Goal: Information Seeking & Learning: Learn about a topic

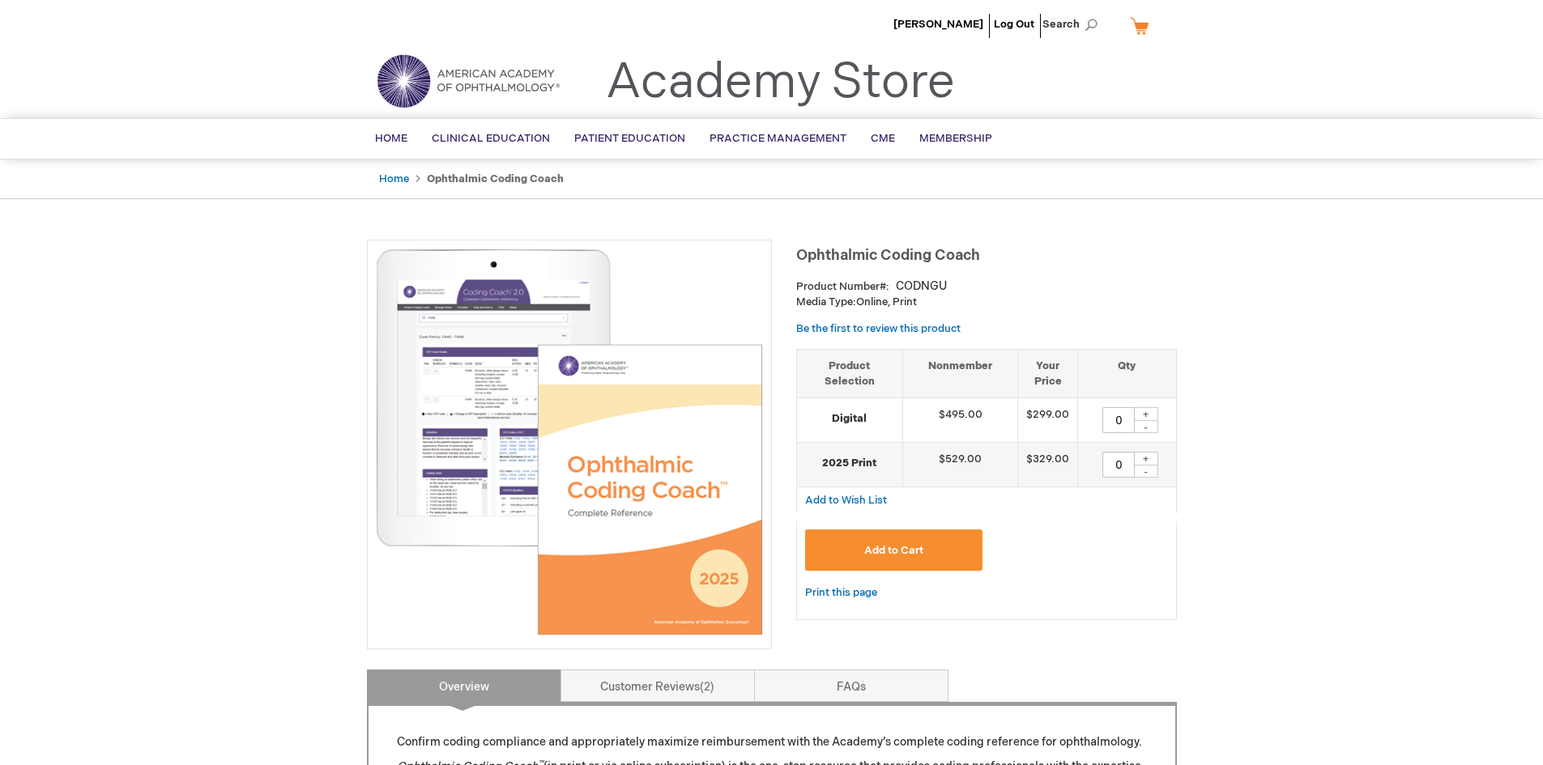
click at [493, 179] on strong "Ophthalmic Coding Coach" at bounding box center [495, 179] width 137 height 13
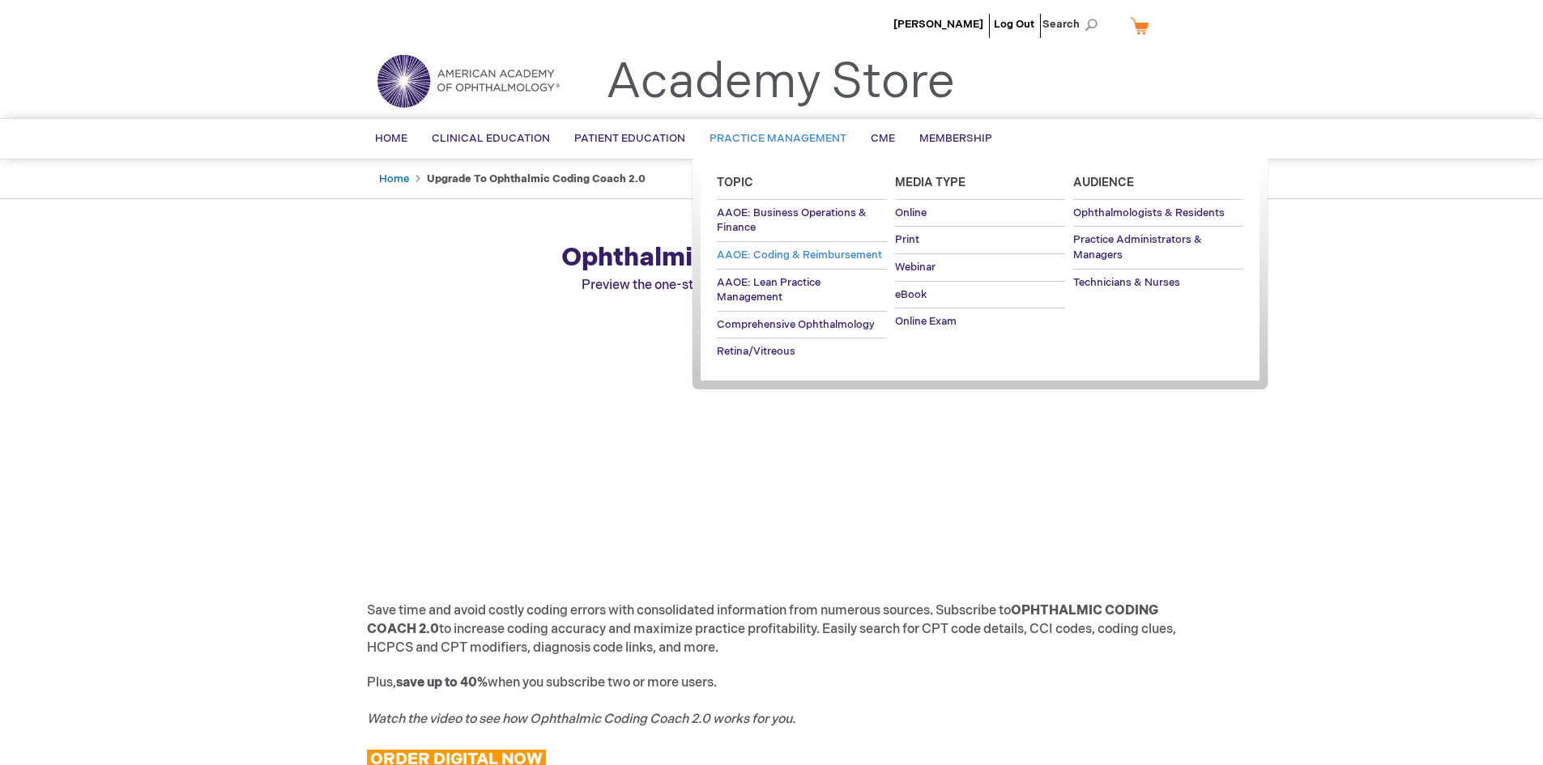
click at [792, 247] on link "AAOE: Coding & Reimbursement" at bounding box center [802, 255] width 170 height 27
